Goal: Transaction & Acquisition: Book appointment/travel/reservation

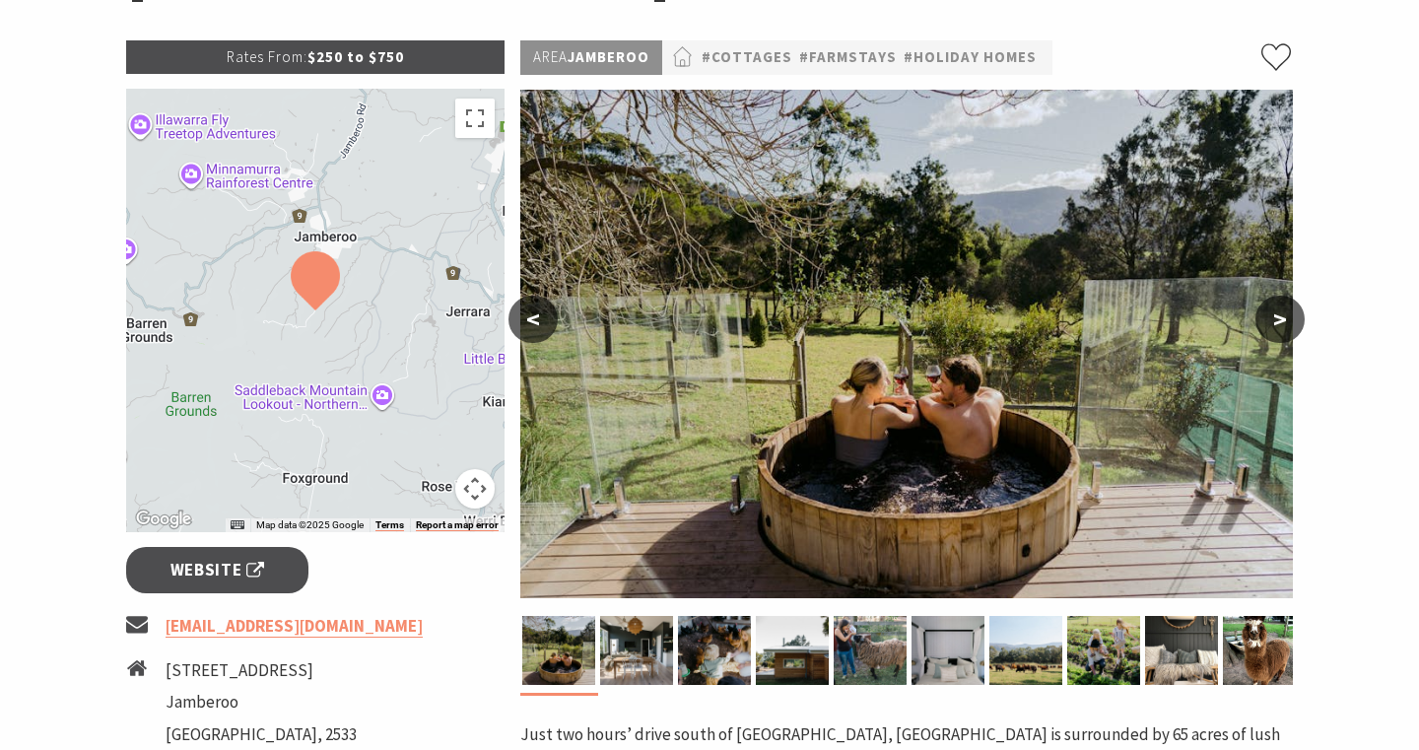
scroll to position [367, 0]
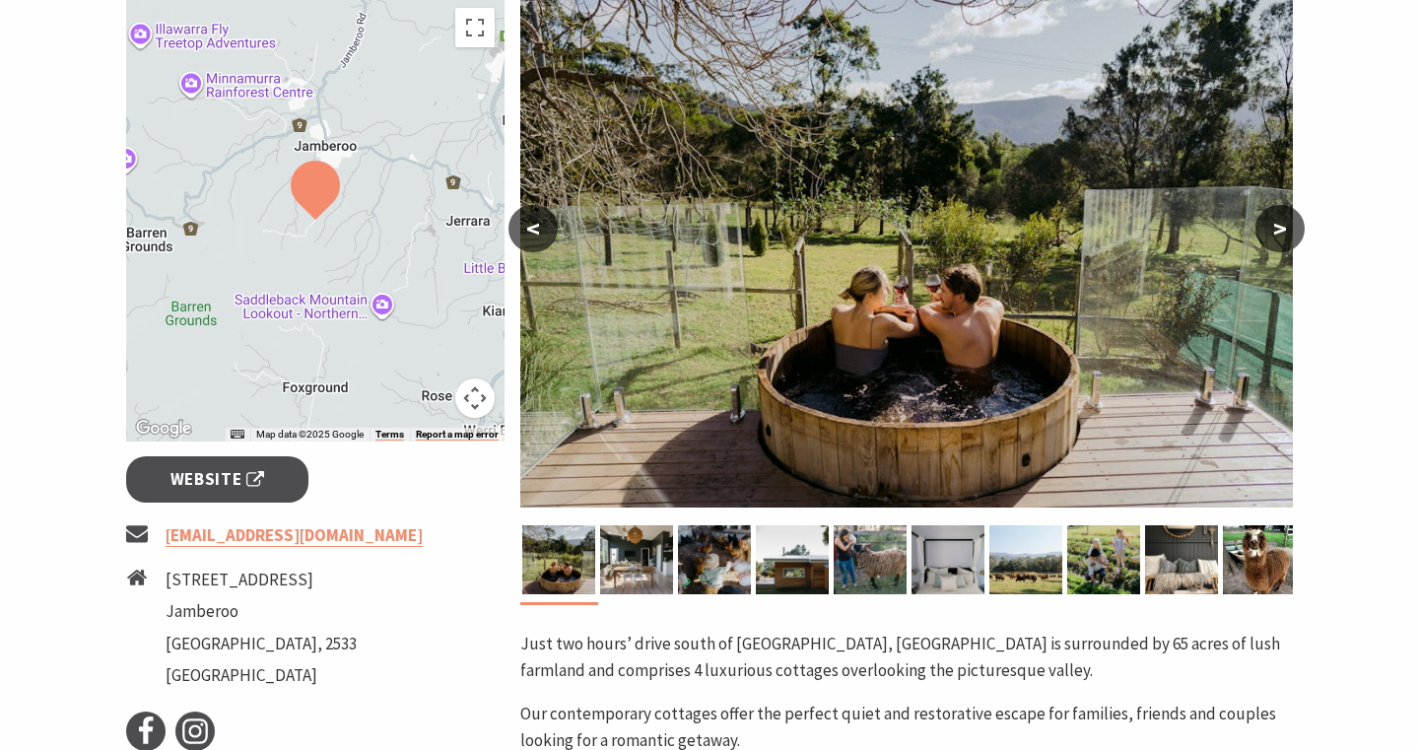
click at [1274, 227] on button ">" at bounding box center [1279, 228] width 49 height 47
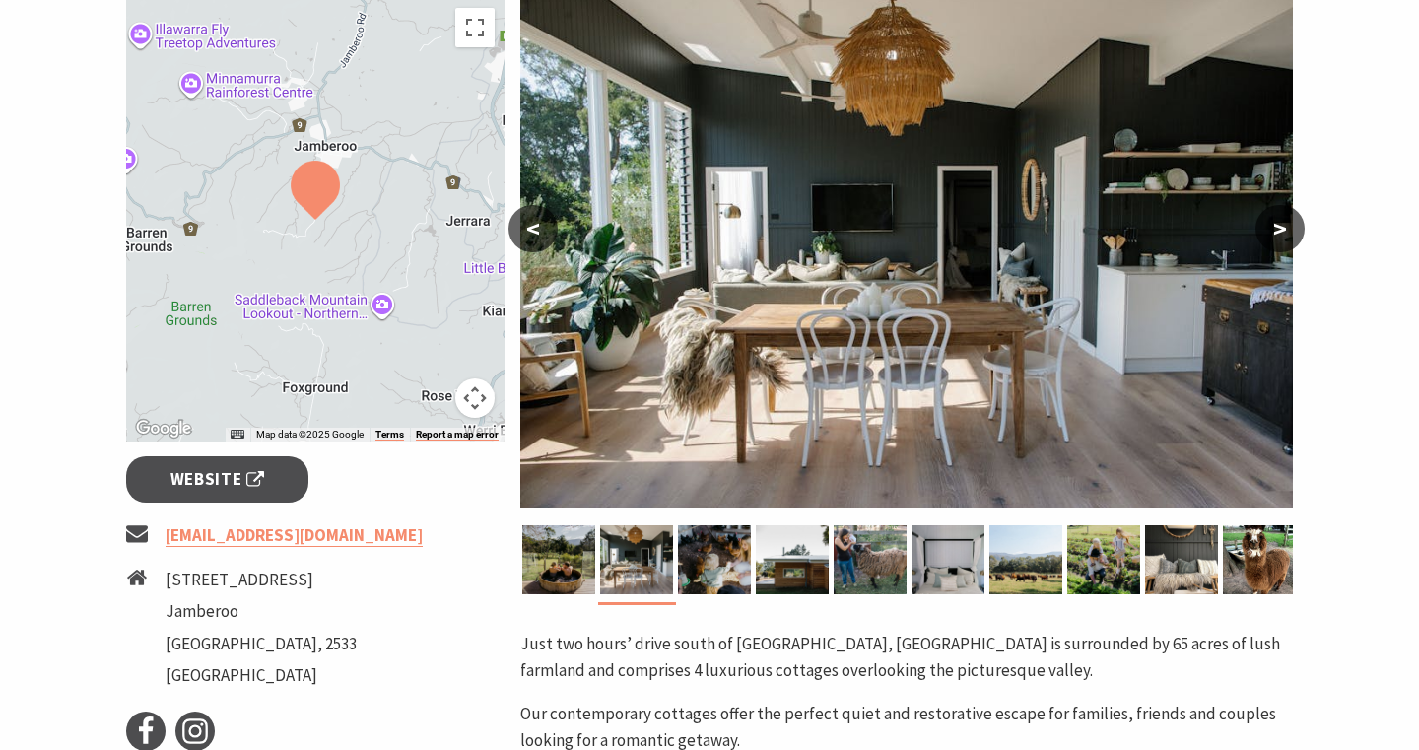
click at [1274, 227] on button ">" at bounding box center [1279, 228] width 49 height 47
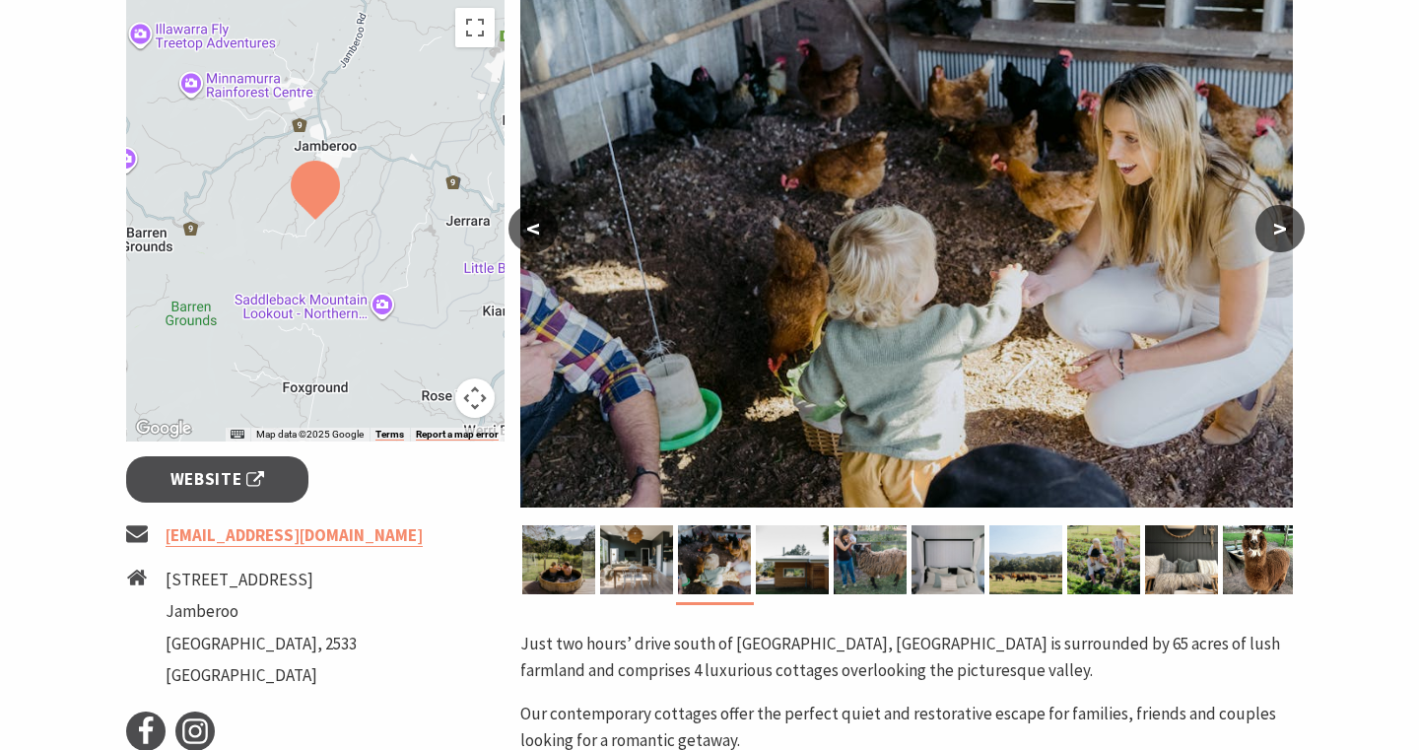
click at [1274, 227] on button ">" at bounding box center [1279, 228] width 49 height 47
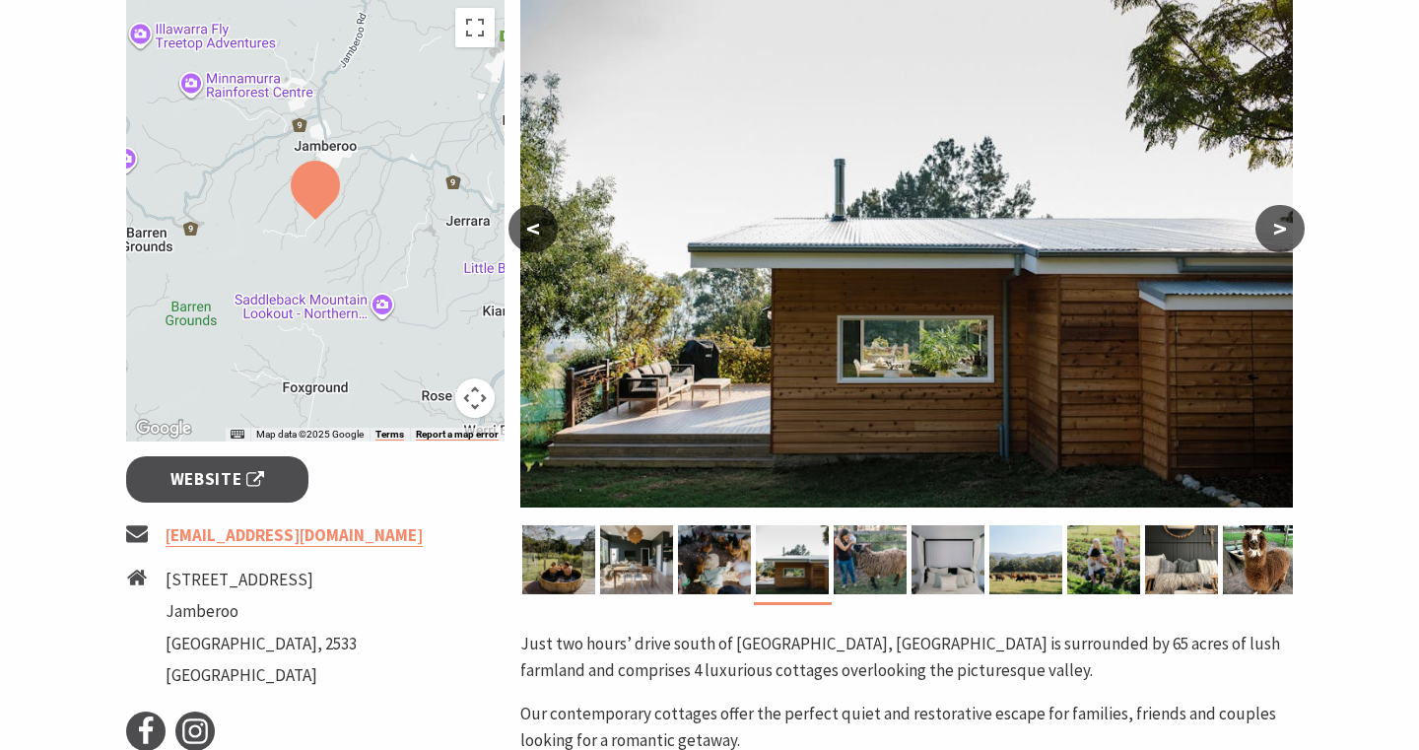
click at [1274, 227] on button ">" at bounding box center [1279, 228] width 49 height 47
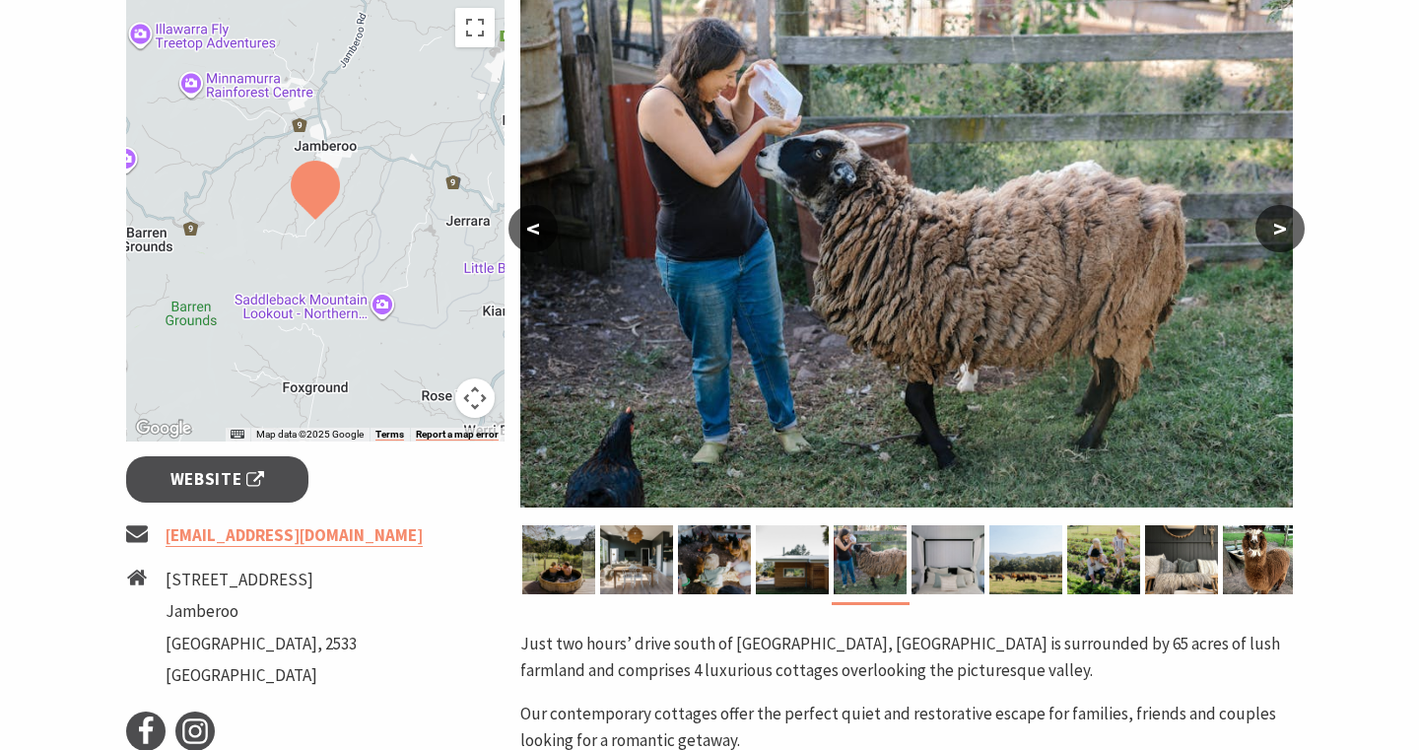
click at [1274, 227] on button ">" at bounding box center [1279, 228] width 49 height 47
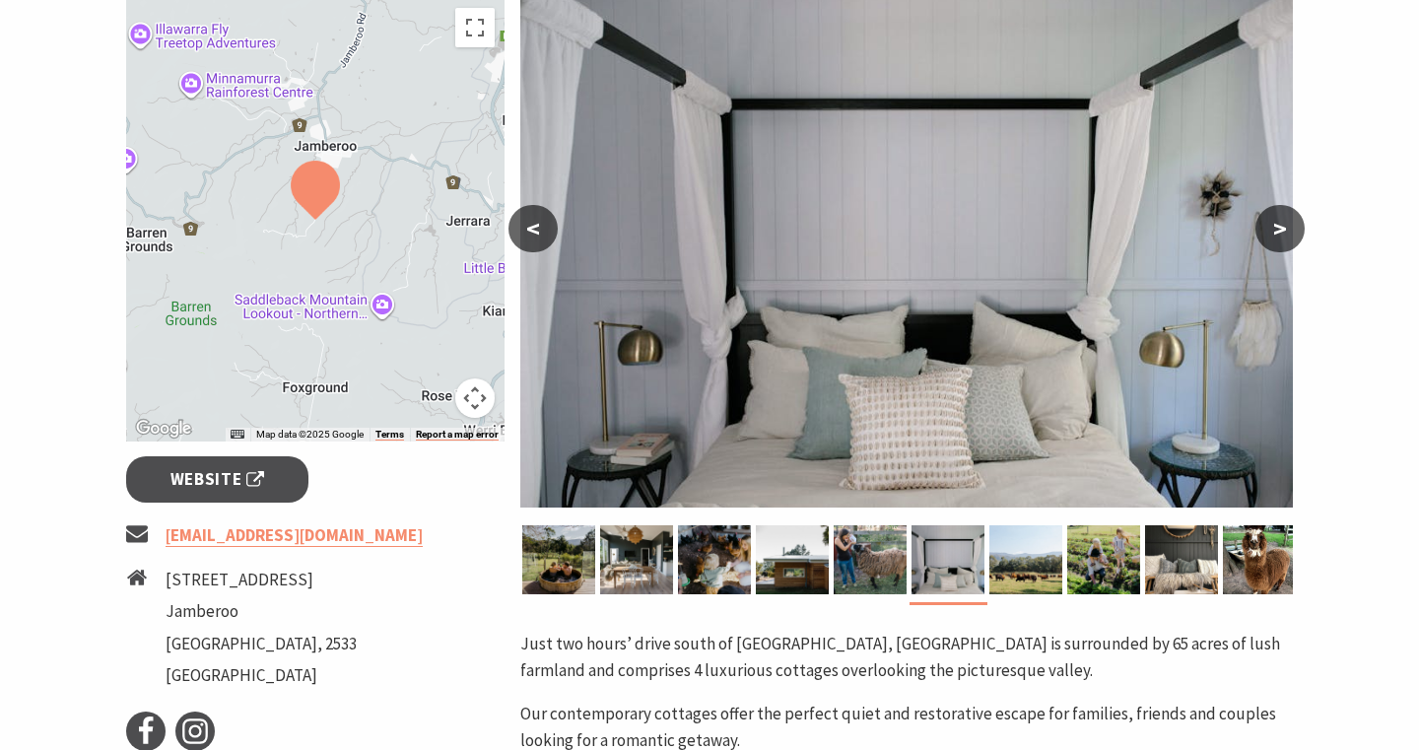
click at [1274, 227] on button ">" at bounding box center [1279, 228] width 49 height 47
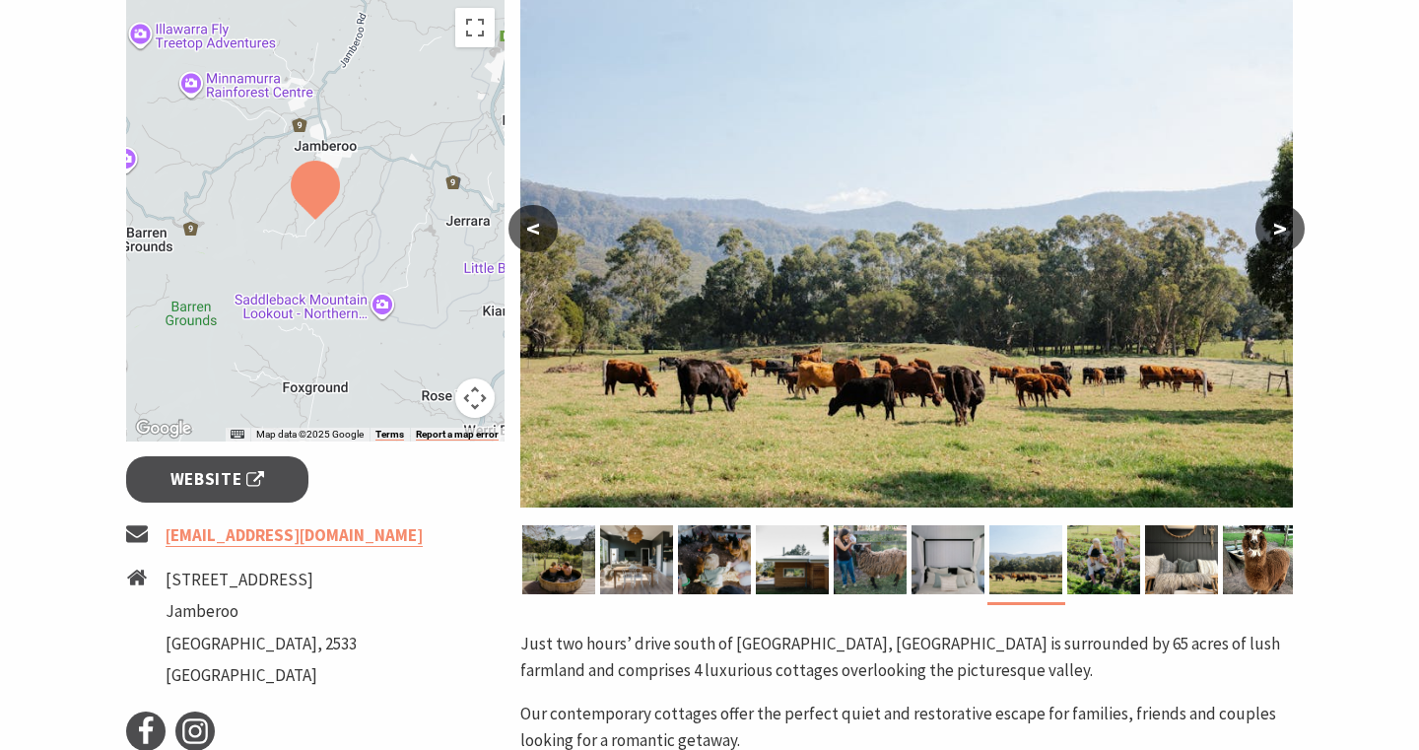
click at [1274, 227] on button ">" at bounding box center [1279, 228] width 49 height 47
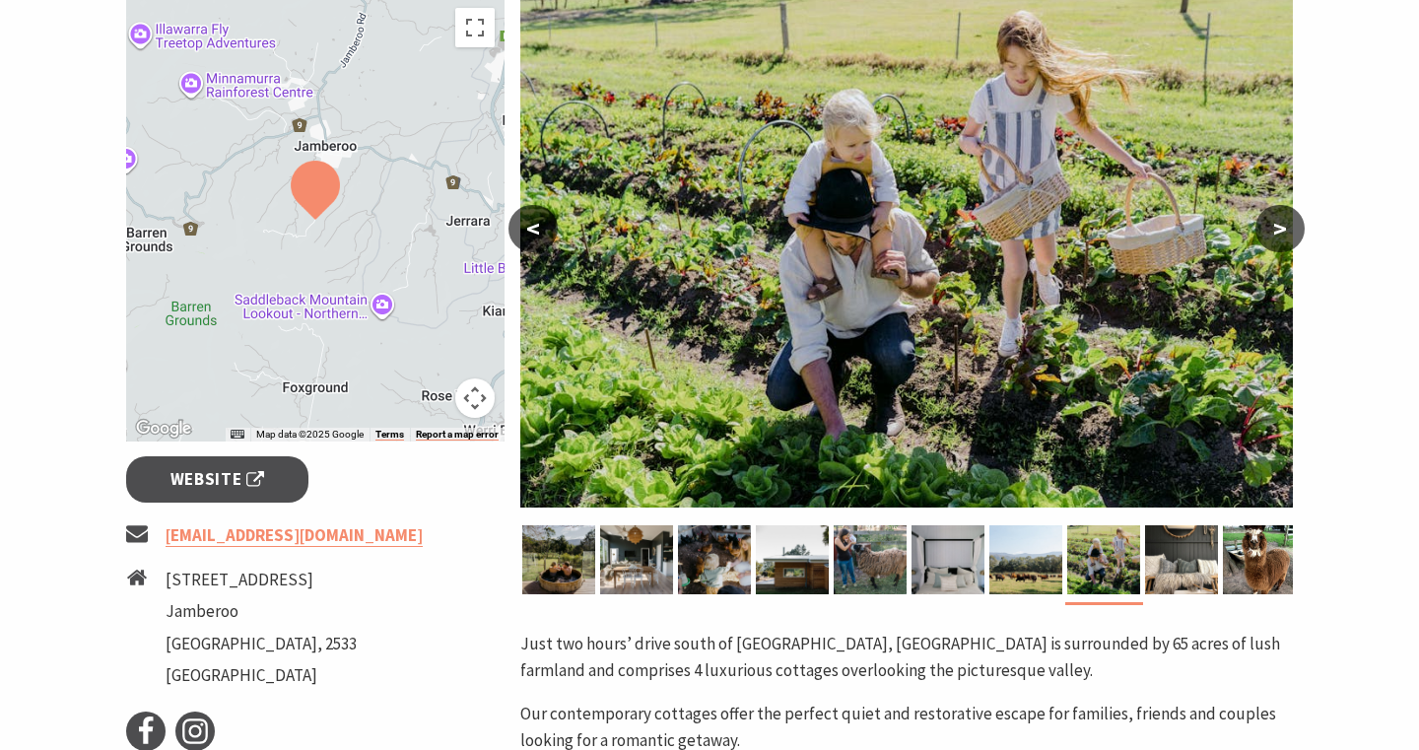
click at [1274, 227] on button ">" at bounding box center [1279, 228] width 49 height 47
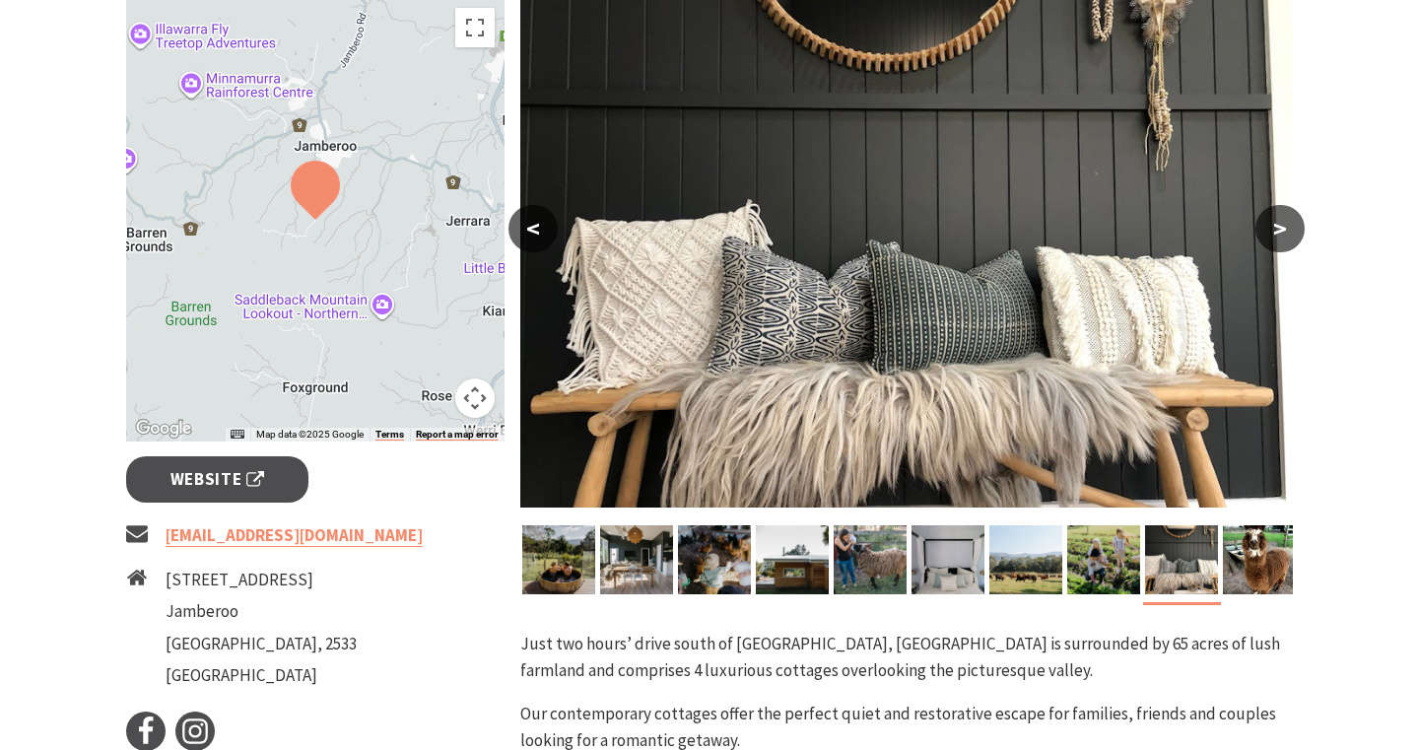
click at [1274, 227] on button ">" at bounding box center [1279, 228] width 49 height 47
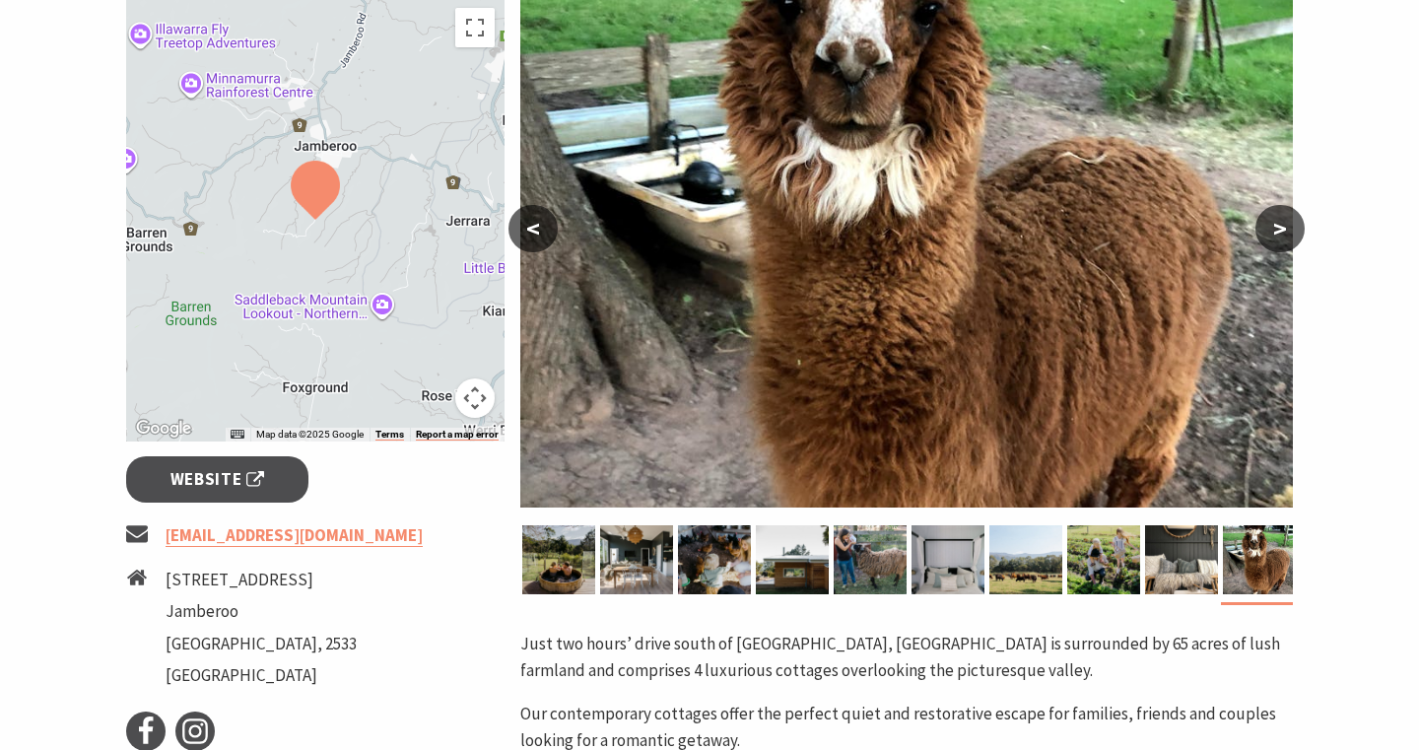
click at [1274, 227] on button ">" at bounding box center [1279, 228] width 49 height 47
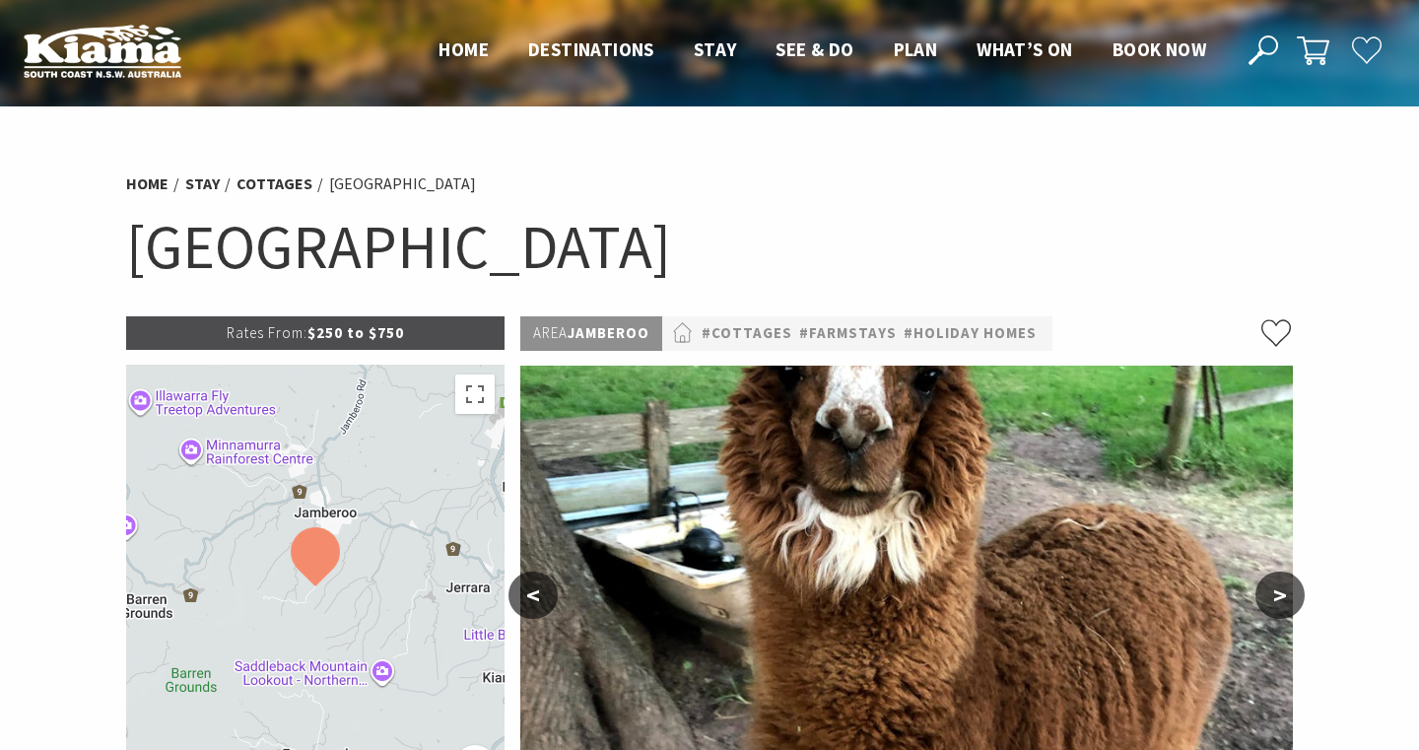
scroll to position [0, 0]
